Goal: Task Accomplishment & Management: Manage account settings

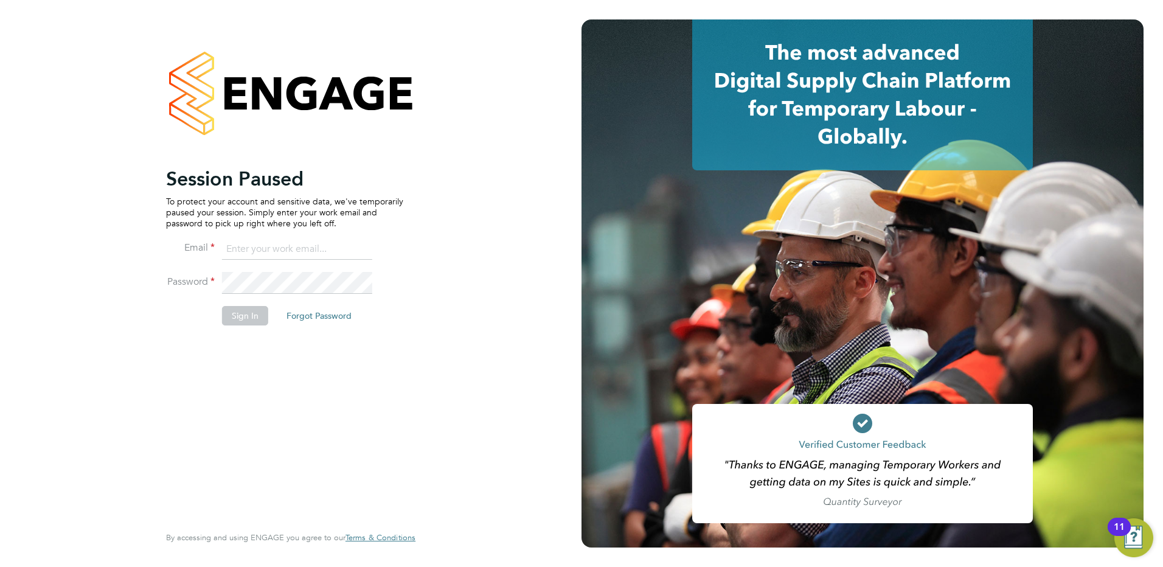
type input "[PERSON_NAME][EMAIL_ADDRESS][DOMAIN_NAME]"
click at [219, 320] on li "Sign In Forgot Password" at bounding box center [284, 322] width 237 height 32
click at [231, 323] on button "Sign In" at bounding box center [245, 315] width 46 height 19
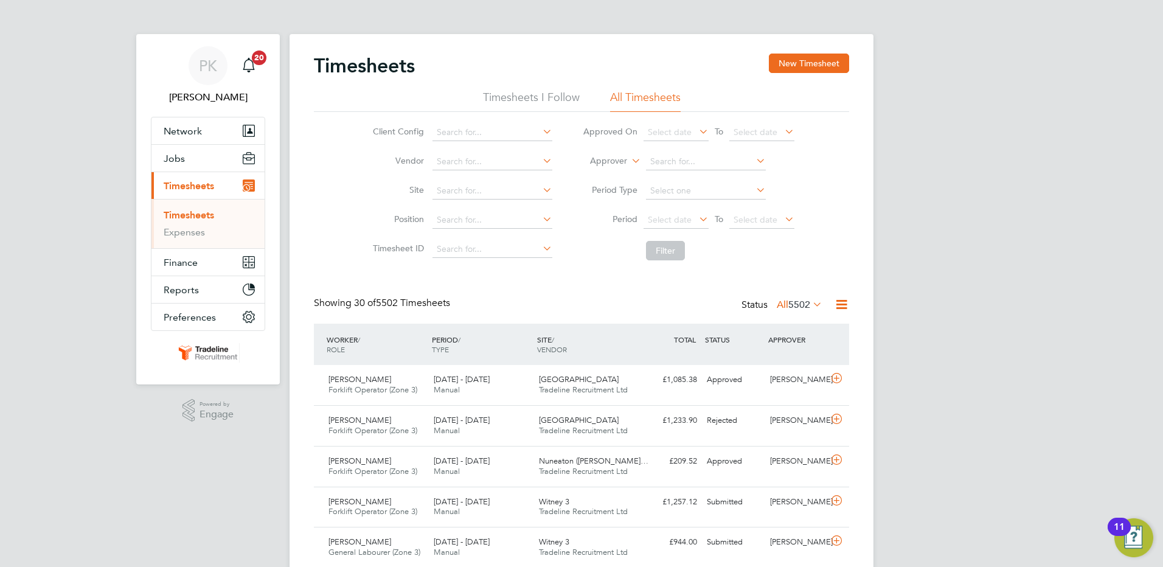
click at [508, 101] on li "Timesheets I Follow" at bounding box center [531, 101] width 97 height 22
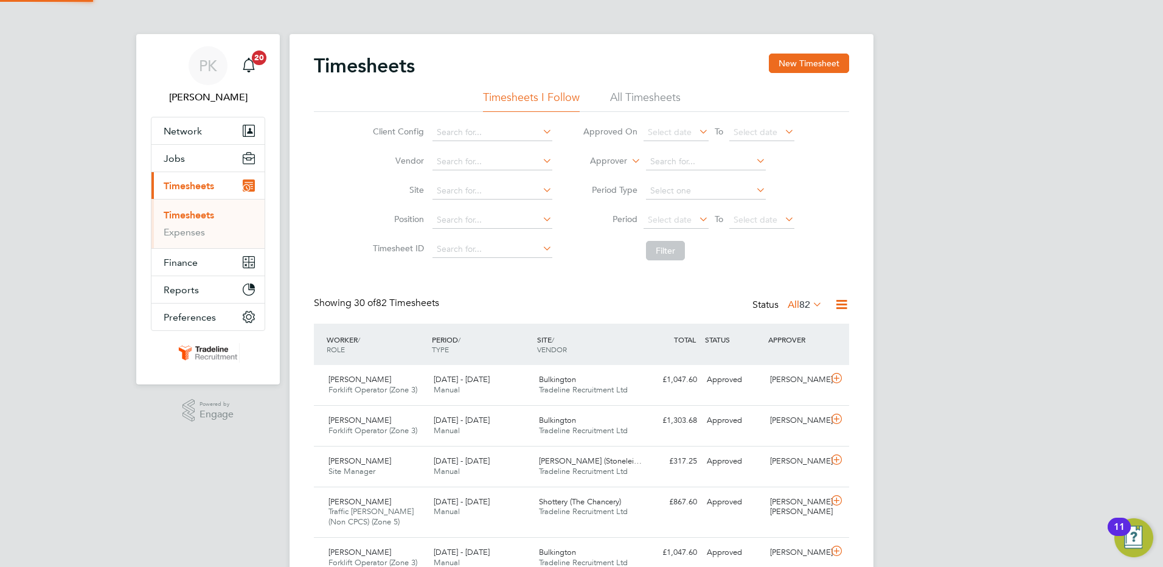
scroll to position [31, 106]
